Goal: Task Accomplishment & Management: Complete application form

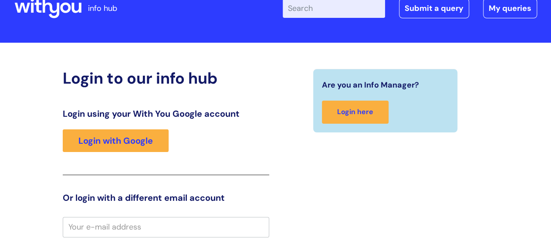
scroll to position [23, 0]
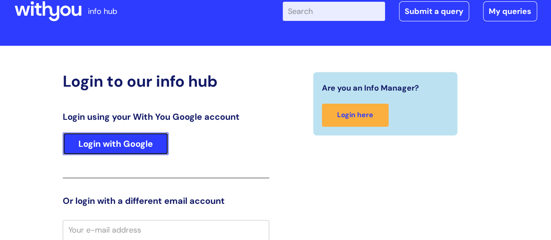
click at [134, 141] on link "Login with Google" at bounding box center [116, 143] width 106 height 23
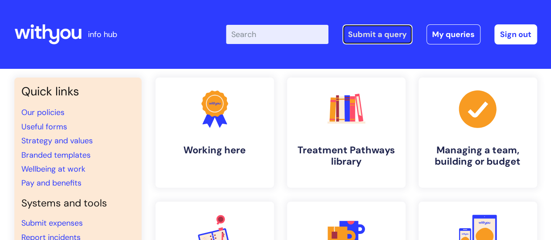
click at [404, 30] on link "Submit a query" at bounding box center [377, 34] width 70 height 20
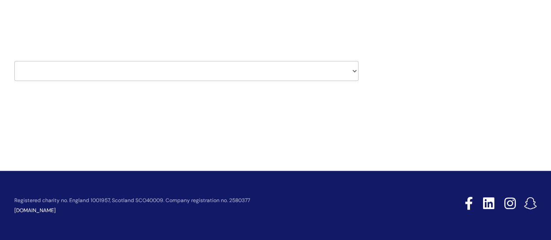
scroll to position [104, 0]
click at [110, 78] on select "HR / People IT and Support Clinical Drug Alerts Finance Accounts Data Support T…" at bounding box center [186, 71] width 344 height 20
select select "it_and_support"
click at [14, 61] on select "HR / People IT and Support Clinical Drug Alerts Finance Accounts Data Support T…" at bounding box center [186, 71] width 344 height 20
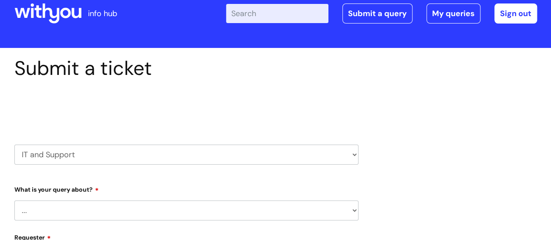
select select "80004286533"
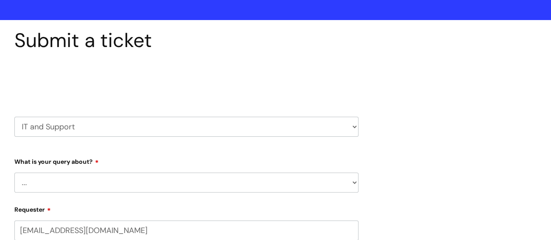
scroll to position [106, 0]
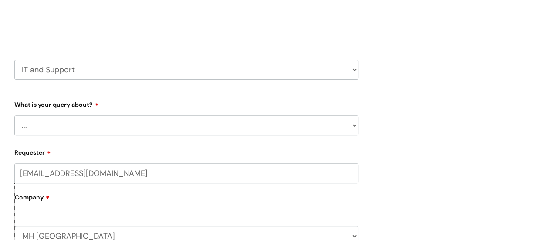
click at [82, 120] on select "... Mobile Phone Reset & MFA Accounts, Starters and Leavers IT Hardware issue I…" at bounding box center [186, 125] width 344 height 20
select select "System/software"
click at [14, 115] on select "... Mobile Phone Reset & MFA Accounts, Starters and Leavers IT Hardware issue I…" at bounding box center [186, 125] width 344 height 20
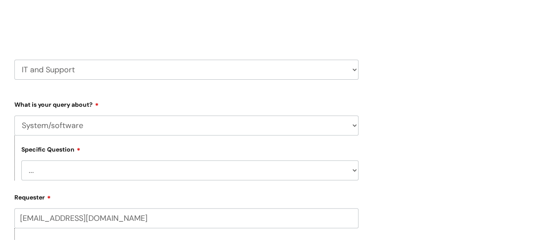
click at [101, 178] on select "... Halo PCMIS Iaptus NHS Email CJSM Email Mitel Another System Google (Workspa…" at bounding box center [189, 170] width 337 height 20
select select "Another System"
click at [21, 160] on select "... Halo PCMIS Iaptus NHS Email CJSM Email Mitel Another System Google (Workspa…" at bounding box center [189, 170] width 337 height 20
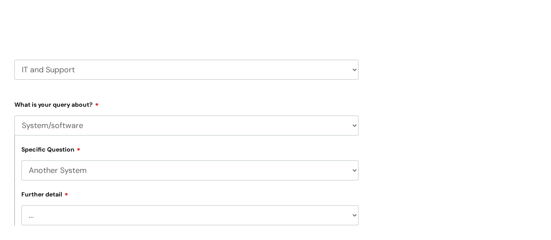
click at [86, 220] on select "... I’ve got a login issue Something else" at bounding box center [189, 215] width 337 height 20
select select "Something else"
click at [21, 205] on select "... I’ve got a login issue Something else" at bounding box center [189, 215] width 337 height 20
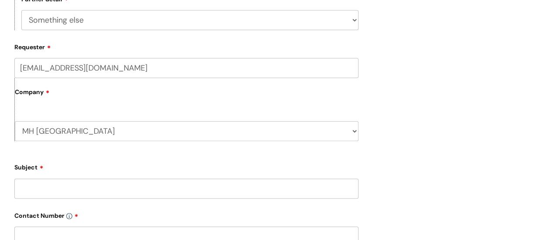
scroll to position [315, 0]
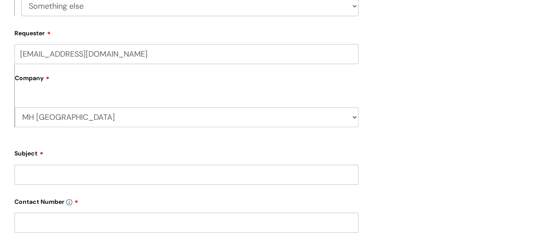
click at [80, 179] on input "Subject" at bounding box center [186, 175] width 344 height 20
type input "Expenses Sap Concur"
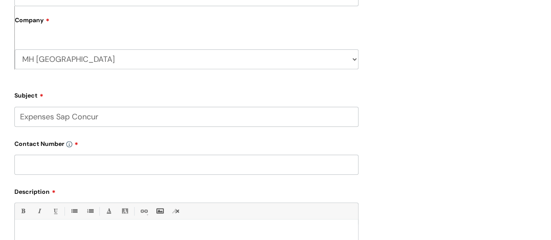
scroll to position [377, 0]
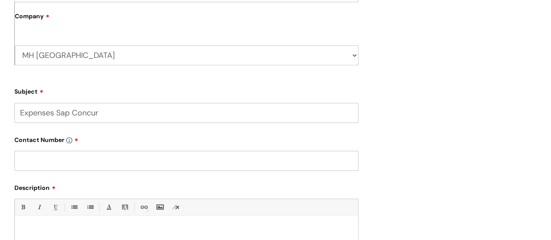
click at [207, 165] on input "text" at bounding box center [186, 161] width 344 height 20
type input "D"
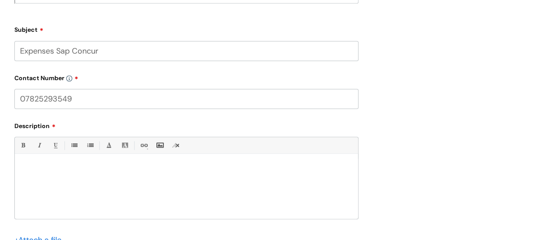
scroll to position [440, 0]
type input "07825293549"
click at [179, 189] on div at bounding box center [186, 187] width 343 height 60
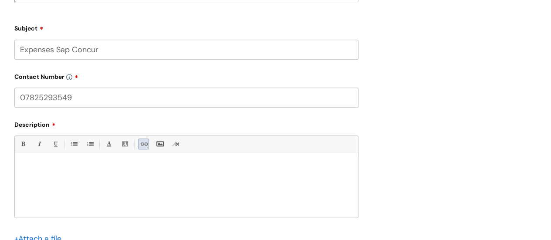
click at [140, 148] on link "Link" at bounding box center [143, 143] width 11 height 11
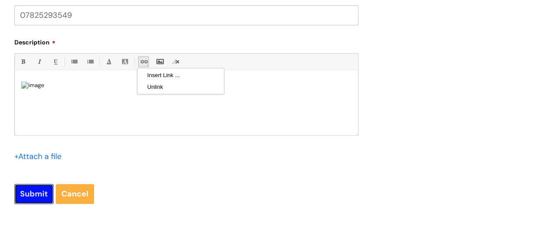
click at [39, 195] on input "Submit" at bounding box center [33, 194] width 39 height 20
type input "Please Wait..."
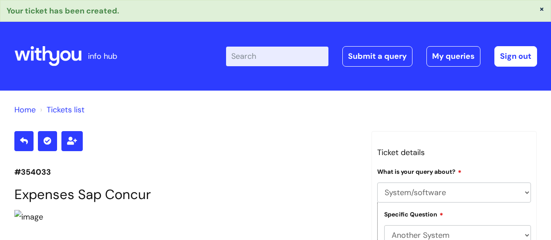
select select "System/software"
select select "Another System"
select select "Something else"
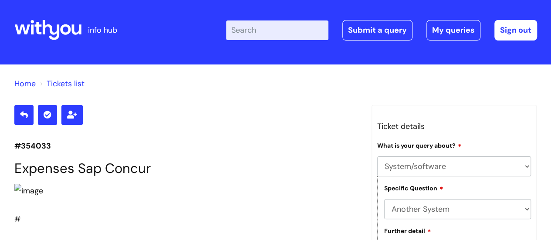
scroll to position [26, 0]
